Goal: Navigation & Orientation: Go to known website

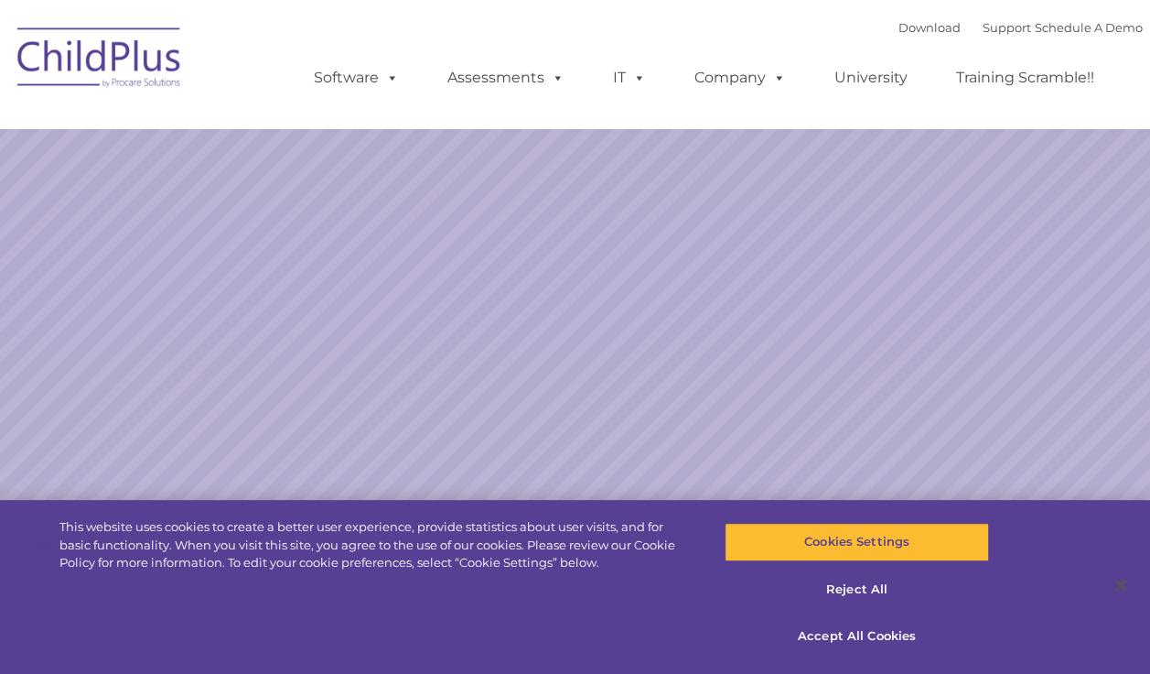
select select "MEDIUM"
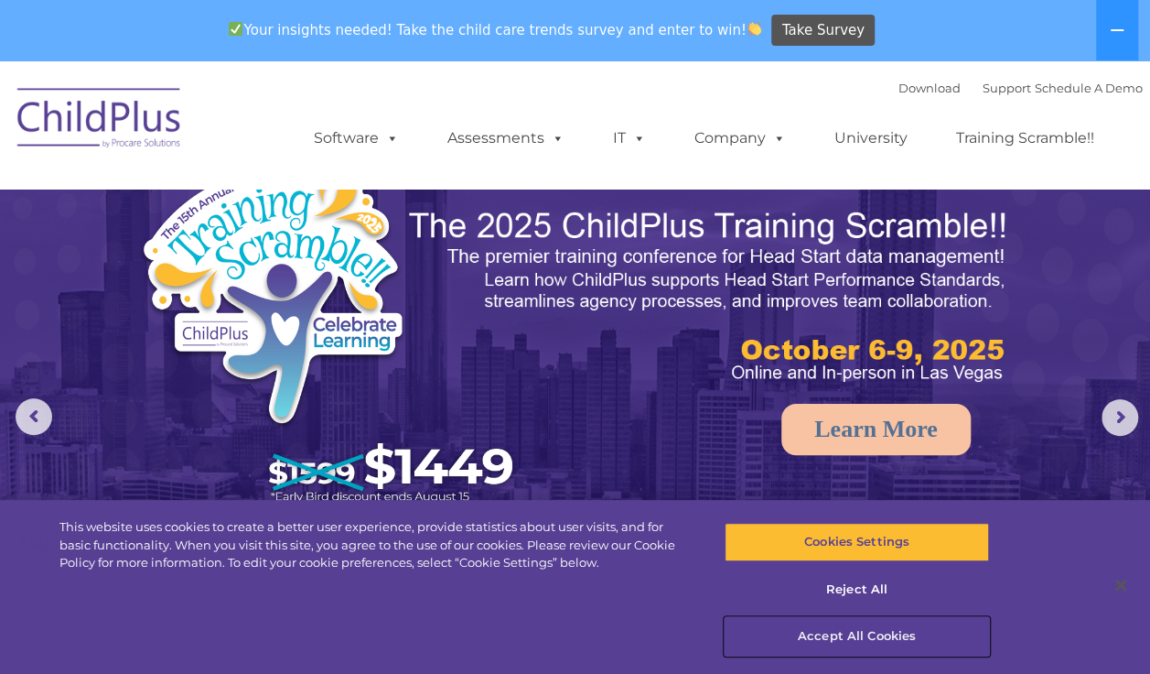
drag, startPoint x: 871, startPoint y: 634, endPoint x: 882, endPoint y: 624, distance: 14.9
click at [882, 624] on button "Accept All Cookies" at bounding box center [857, 636] width 264 height 38
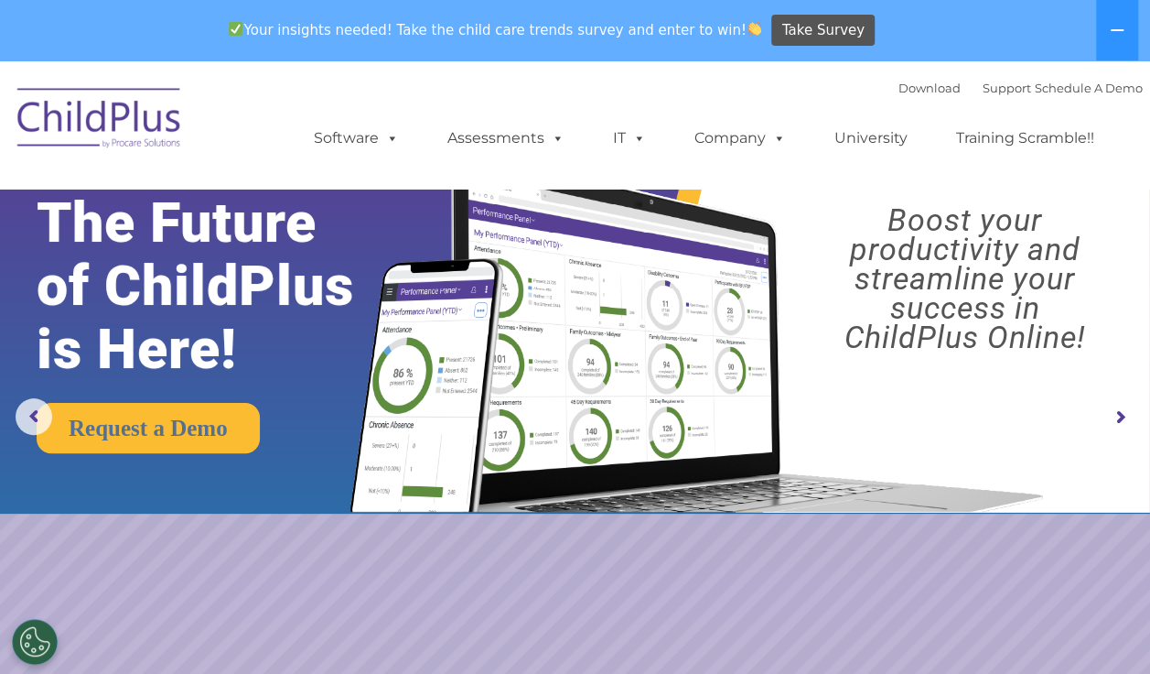
click at [77, 93] on img at bounding box center [99, 121] width 183 height 92
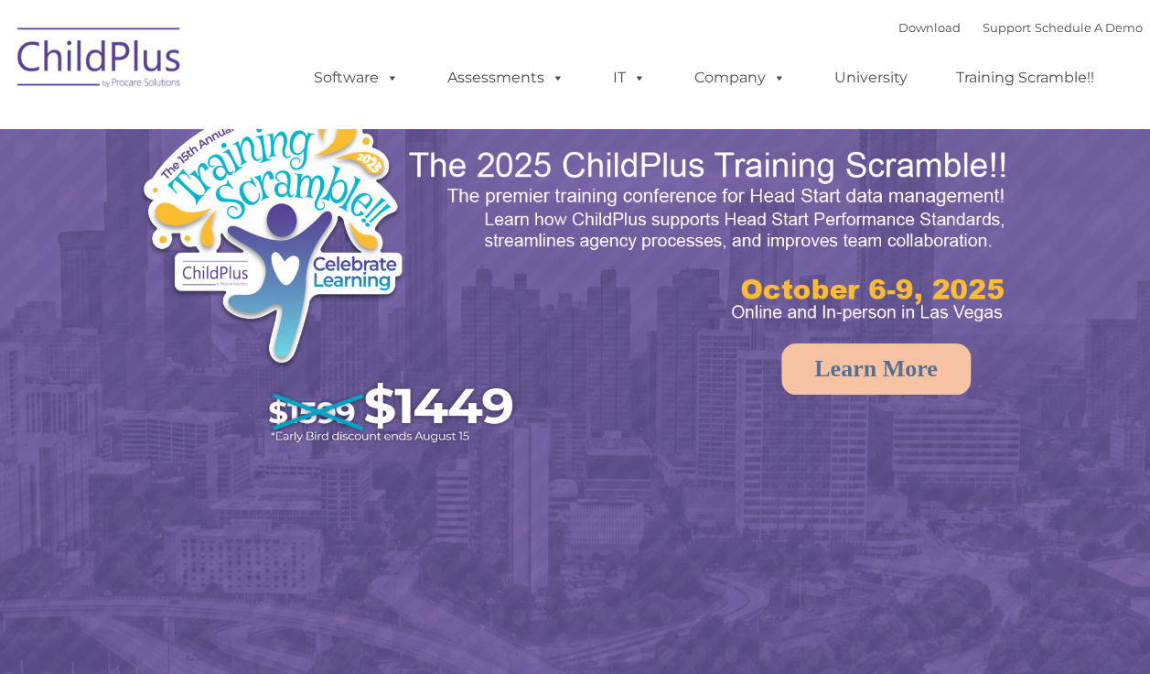
select select "MEDIUM"
